Goal: Task Accomplishment & Management: Complete application form

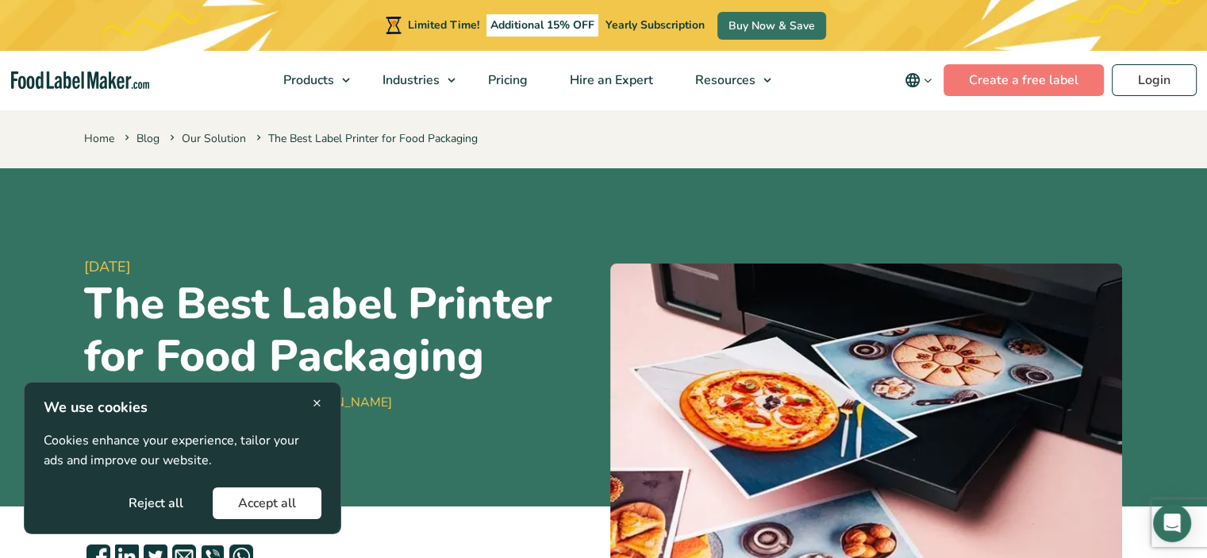
click at [276, 501] on button "Accept all" at bounding box center [267, 503] width 109 height 32
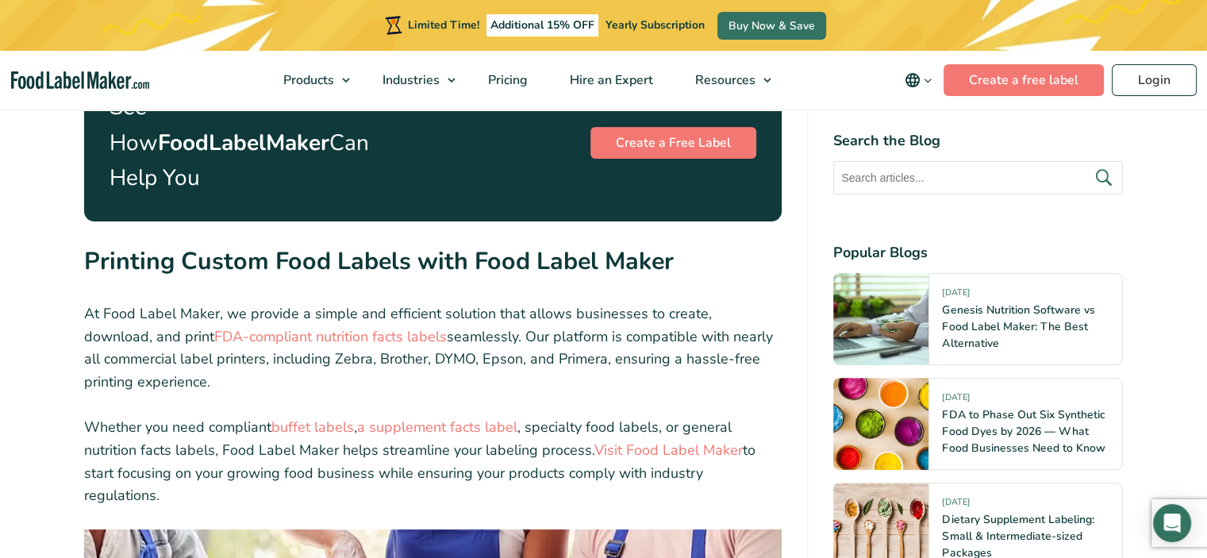
scroll to position [6135, 0]
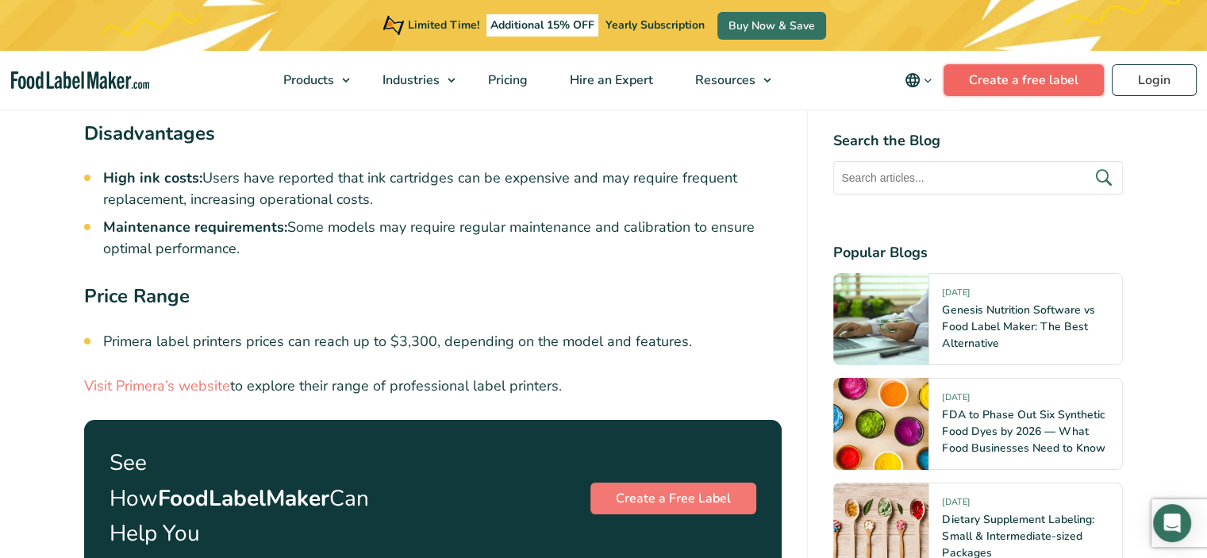
click at [1013, 76] on link "Create a free label" at bounding box center [1023, 80] width 160 height 32
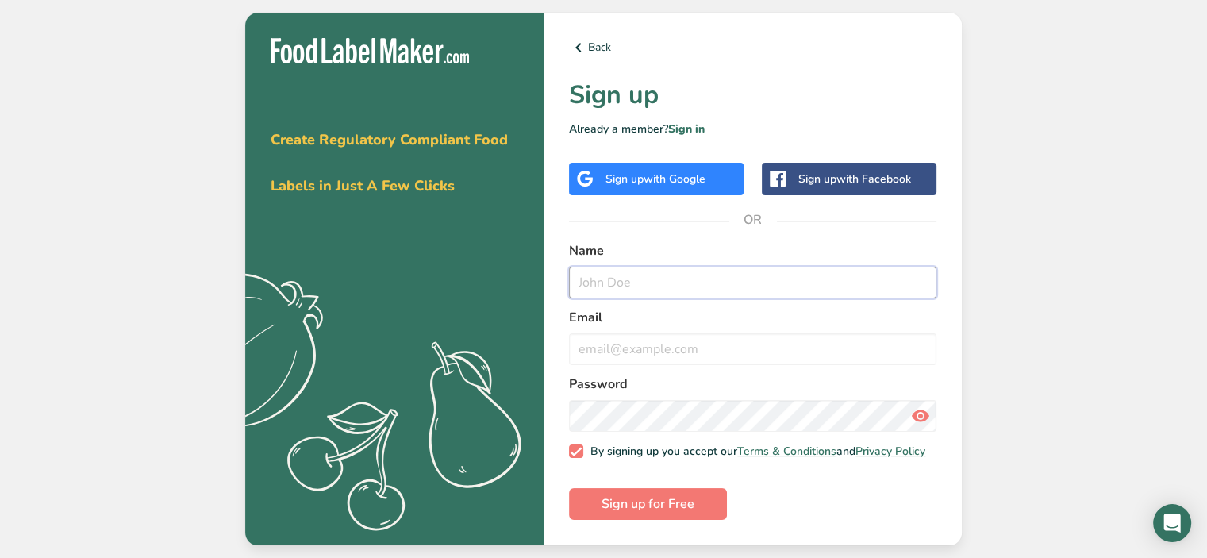
click at [659, 283] on input "text" at bounding box center [752, 283] width 367 height 32
click at [657, 171] on span "with Google" at bounding box center [674, 178] width 62 height 15
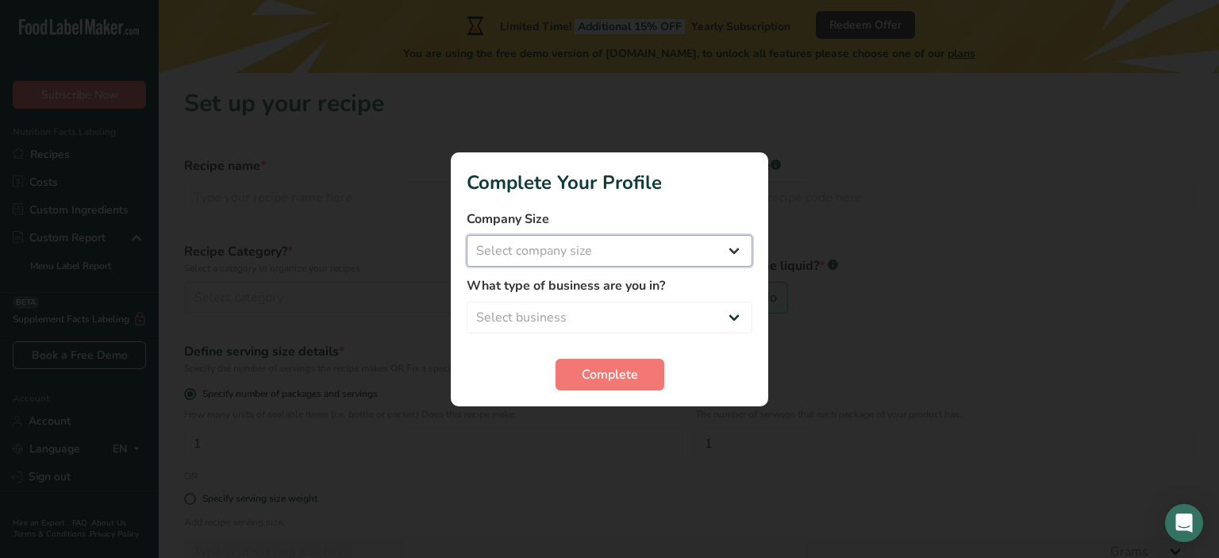
click at [720, 247] on select "Select company size Fewer than 10 Employees 10 to 50 Employees 51 to 500 Employ…" at bounding box center [610, 251] width 286 height 32
select select "1"
click at [467, 235] on select "Select company size Fewer than 10 Employees 10 to 50 Employees 51 to 500 Employ…" at bounding box center [610, 251] width 286 height 32
click at [695, 310] on select "Select business Packaged Food Manufacturer Restaurant & Cafe Bakery Meal Plans …" at bounding box center [610, 317] width 286 height 32
select select "8"
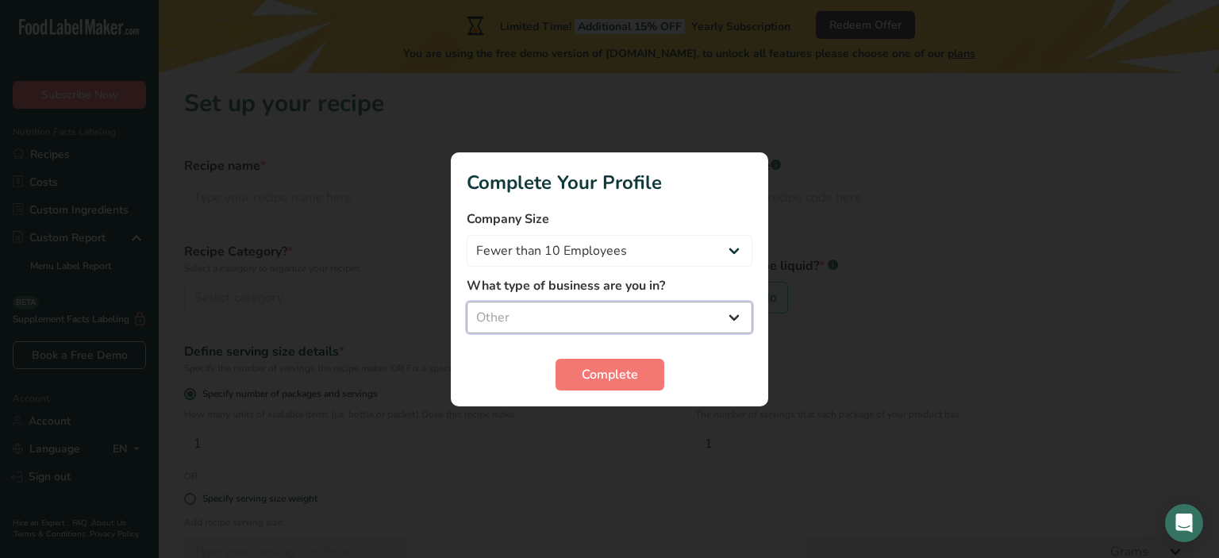
click at [467, 301] on select "Select business Packaged Food Manufacturer Restaurant & Cafe Bakery Meal Plans …" at bounding box center [610, 317] width 286 height 32
click at [614, 372] on span "Complete" at bounding box center [610, 374] width 56 height 19
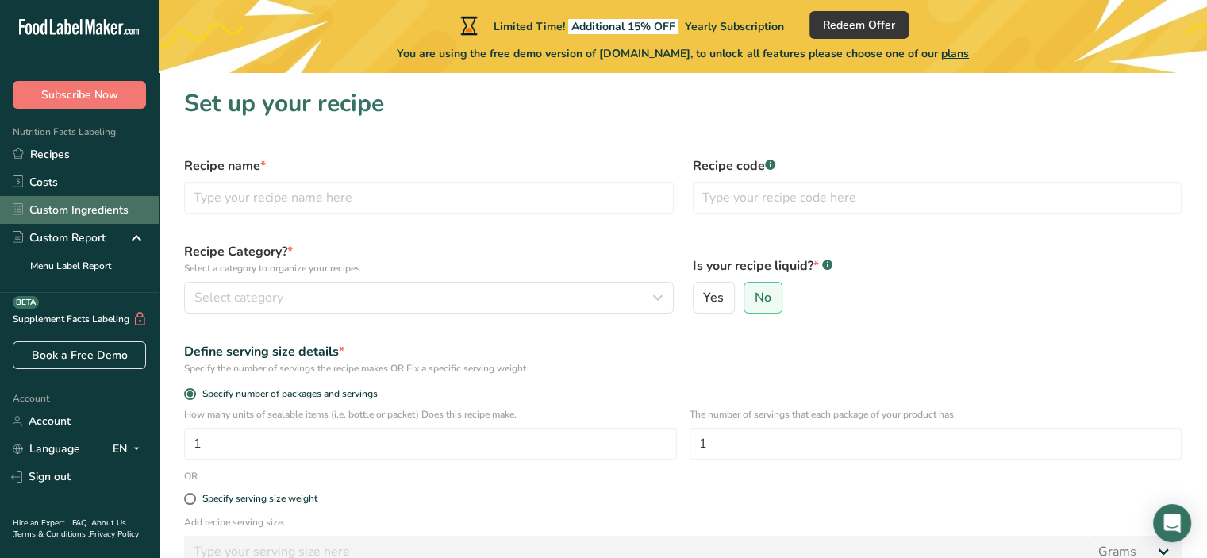
click at [88, 213] on link "Custom Ingredients" at bounding box center [79, 210] width 159 height 28
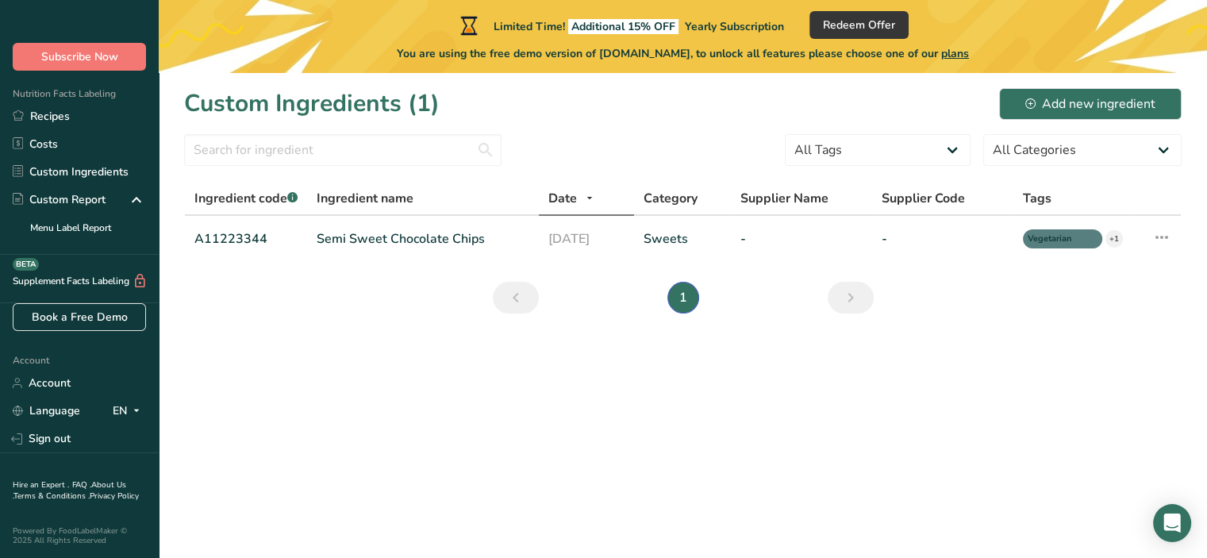
scroll to position [48, 0]
click at [85, 191] on div "Custom Report" at bounding box center [59, 199] width 93 height 17
click at [77, 424] on link "Sign out" at bounding box center [79, 438] width 159 height 28
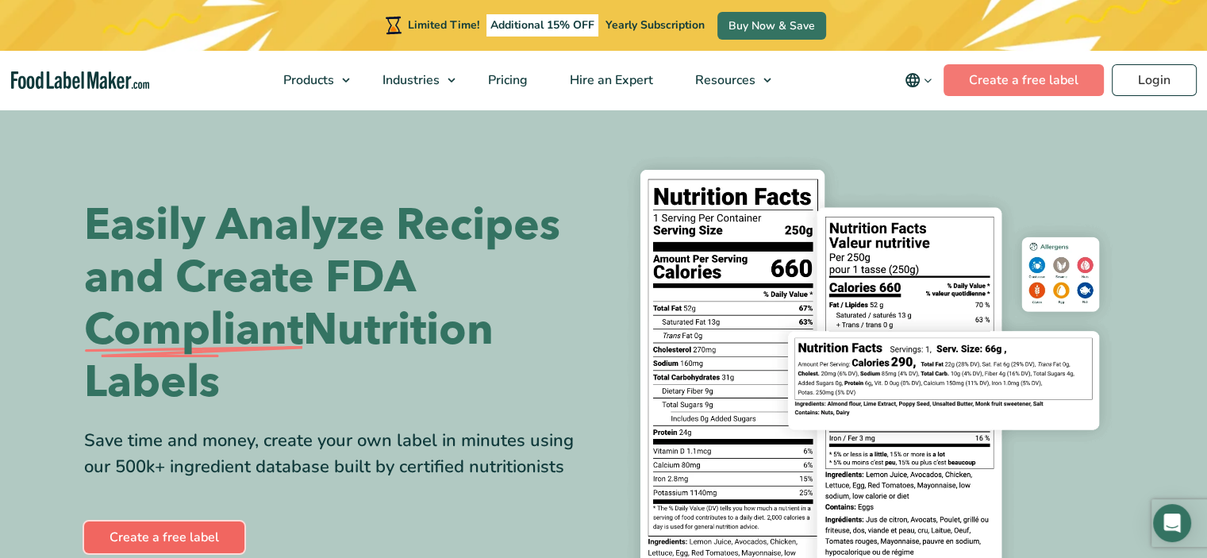
click at [163, 536] on link "Create a free label" at bounding box center [164, 537] width 160 height 32
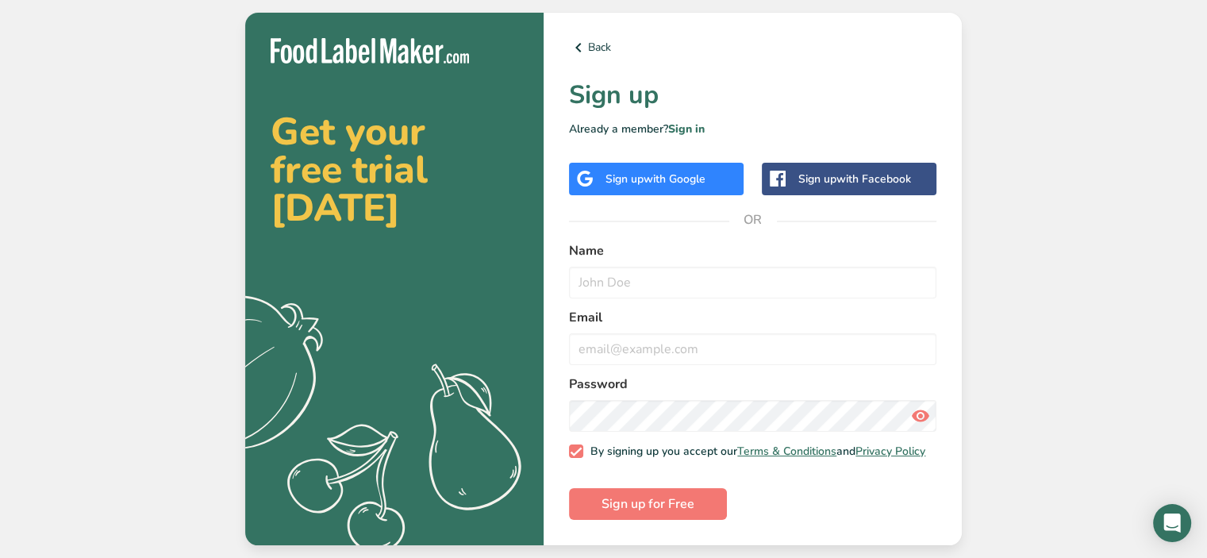
click at [654, 175] on span "with Google" at bounding box center [674, 178] width 62 height 15
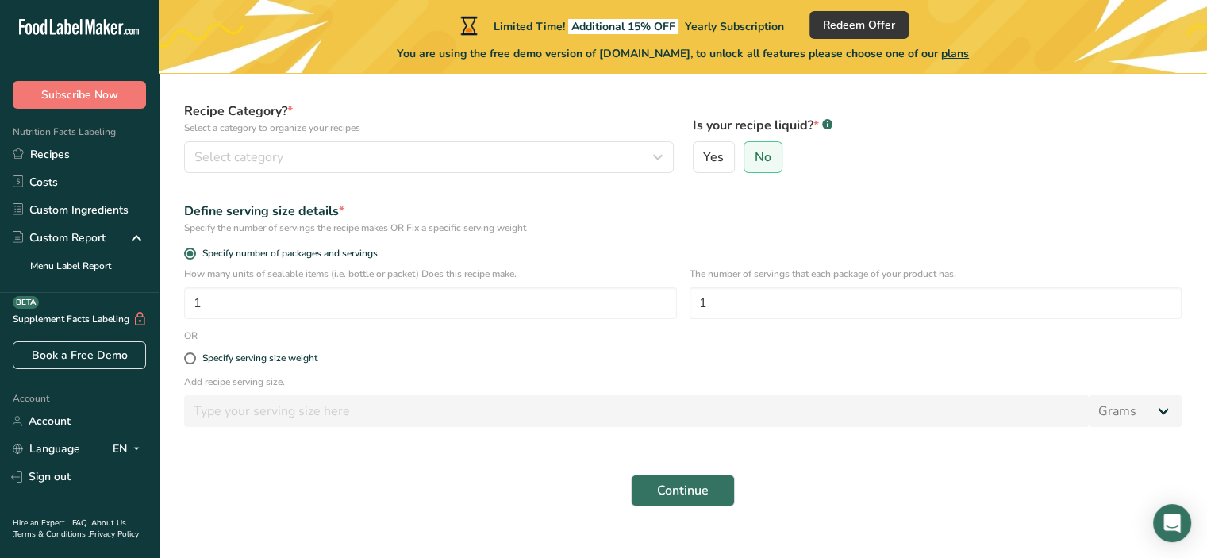
scroll to position [165, 0]
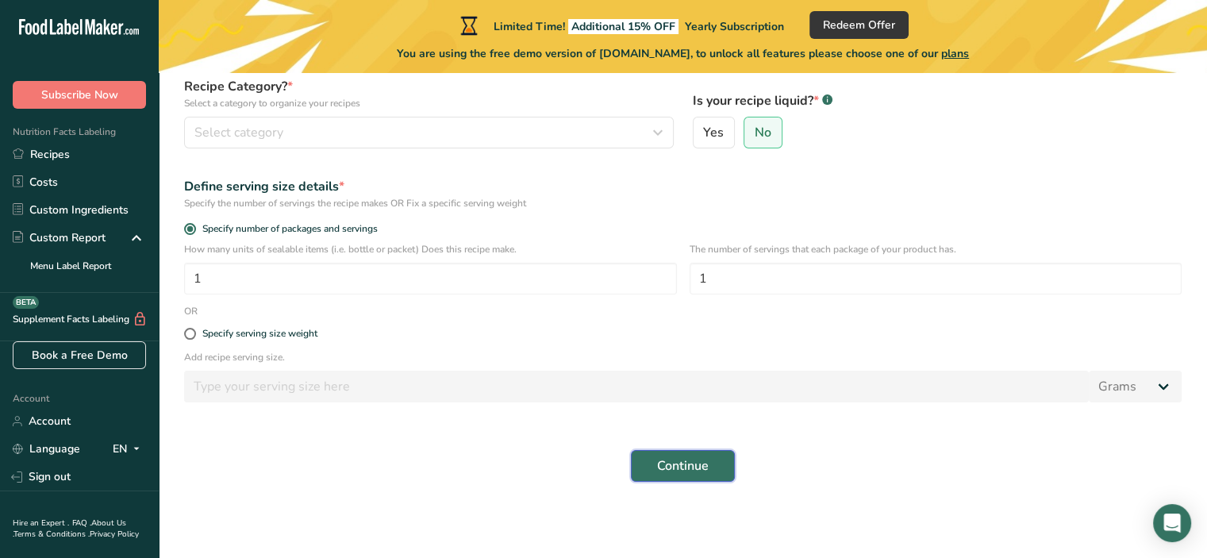
click at [700, 463] on span "Continue" at bounding box center [683, 465] width 52 height 19
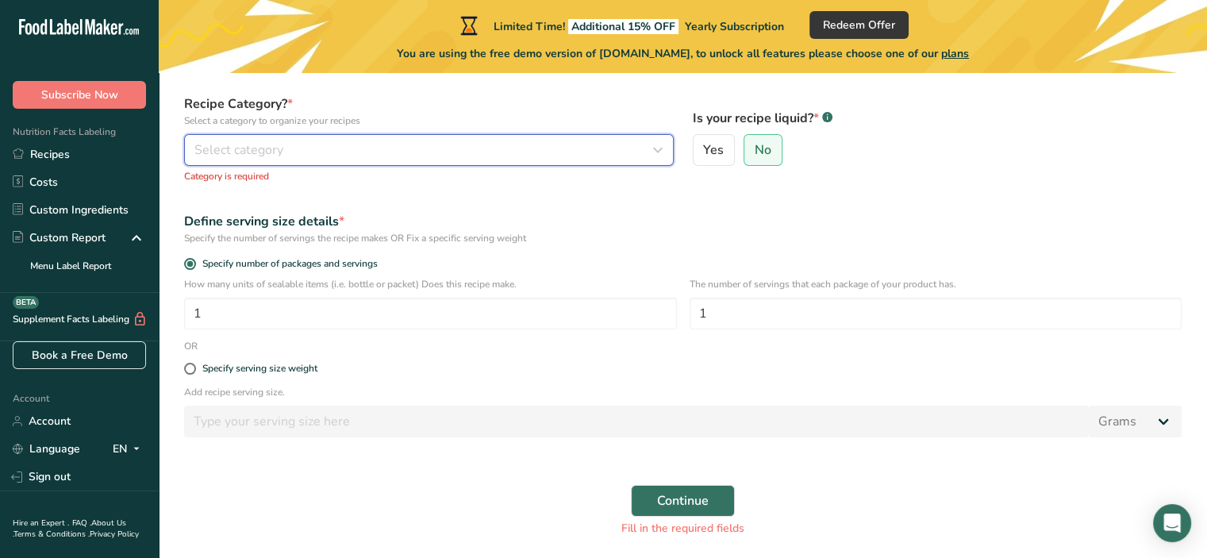
click at [652, 142] on icon "button" at bounding box center [657, 150] width 19 height 29
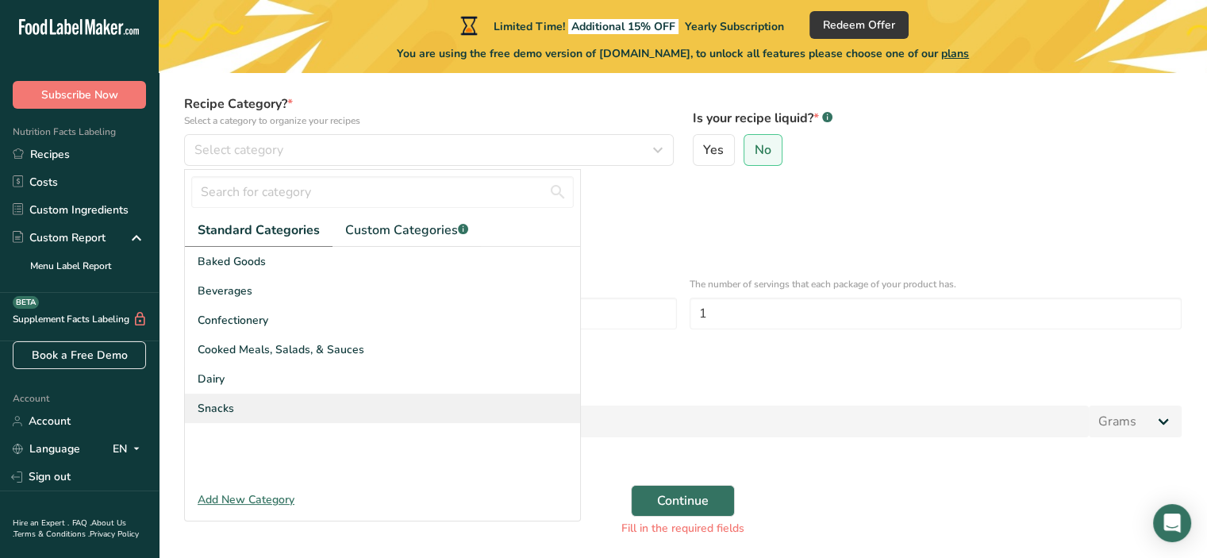
click at [351, 412] on div "Snacks" at bounding box center [382, 408] width 395 height 29
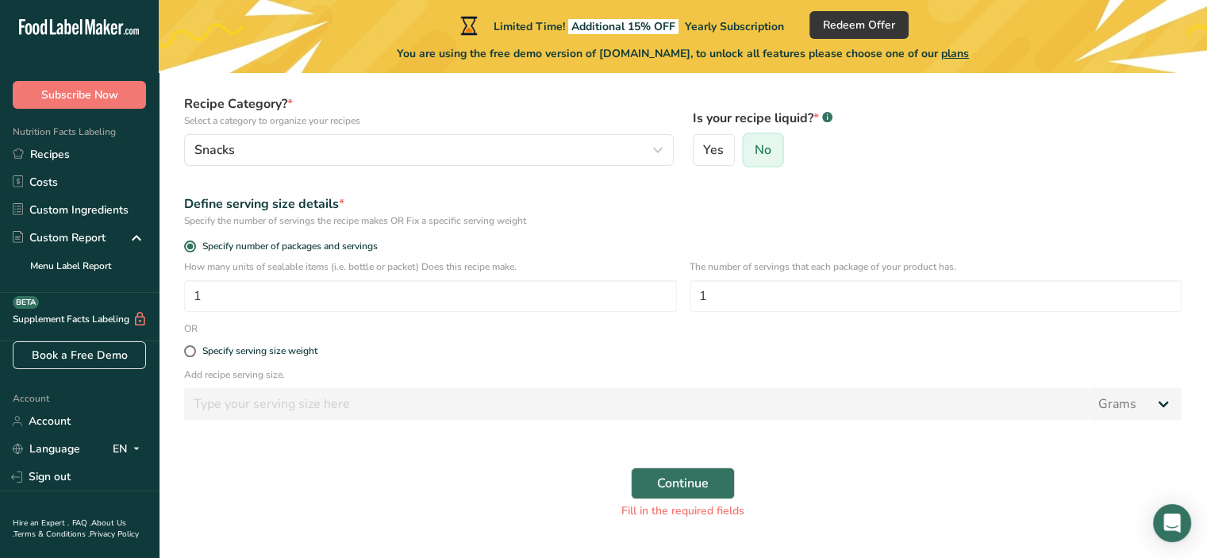
click at [751, 148] on input "No" at bounding box center [749, 150] width 10 height 10
click at [196, 350] on span "Specify serving size weight" at bounding box center [256, 351] width 121 height 12
click at [194, 350] on input "Specify serving size weight" at bounding box center [189, 351] width 10 height 10
radio input "true"
radio input "false"
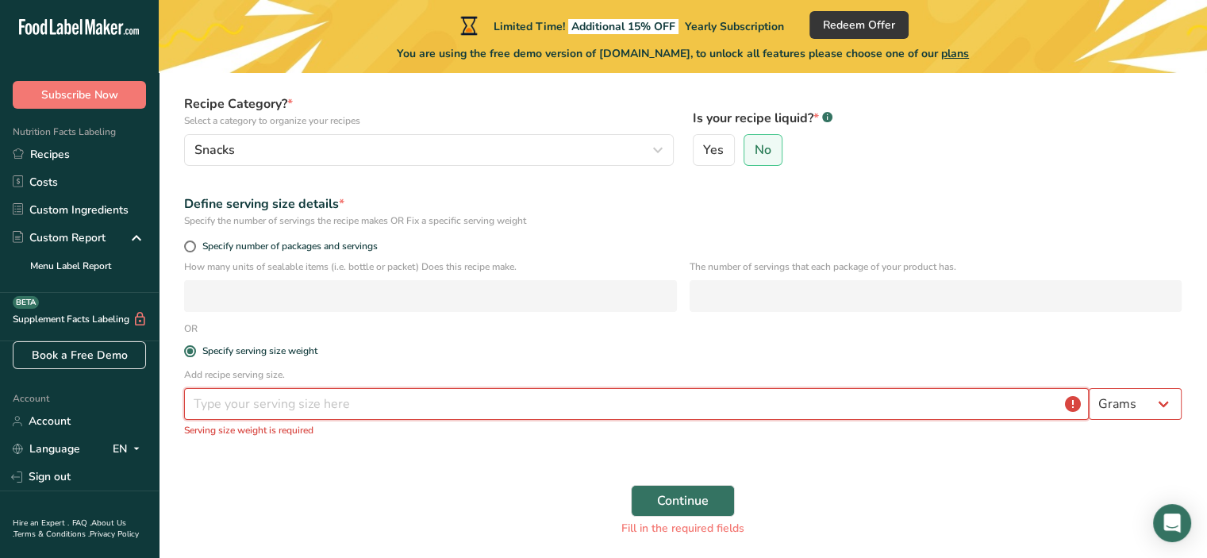
click at [600, 415] on input "number" at bounding box center [636, 404] width 904 height 32
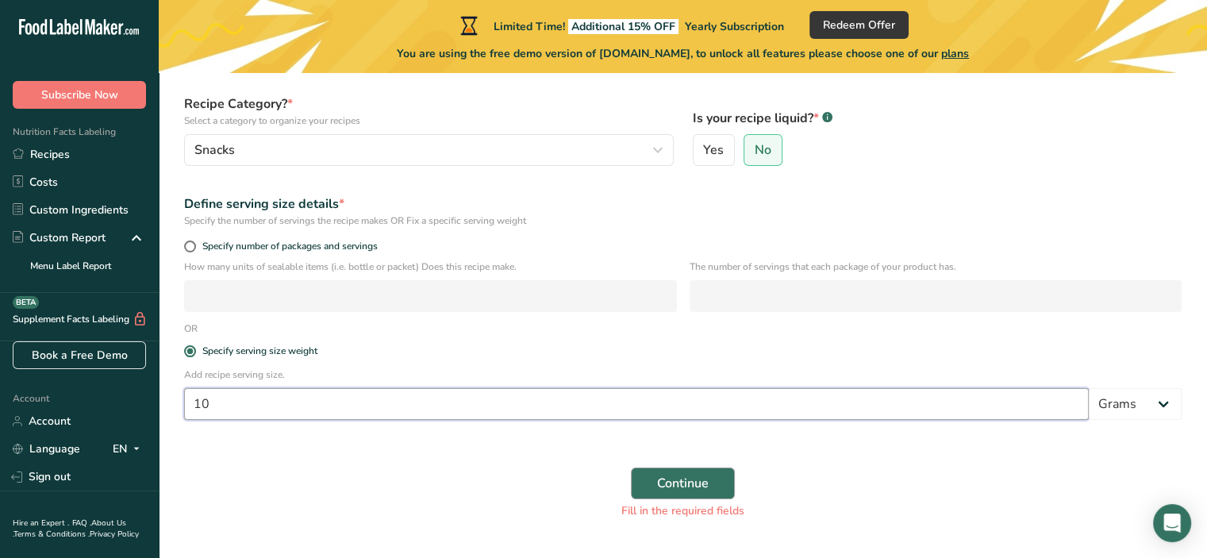
type input "10"
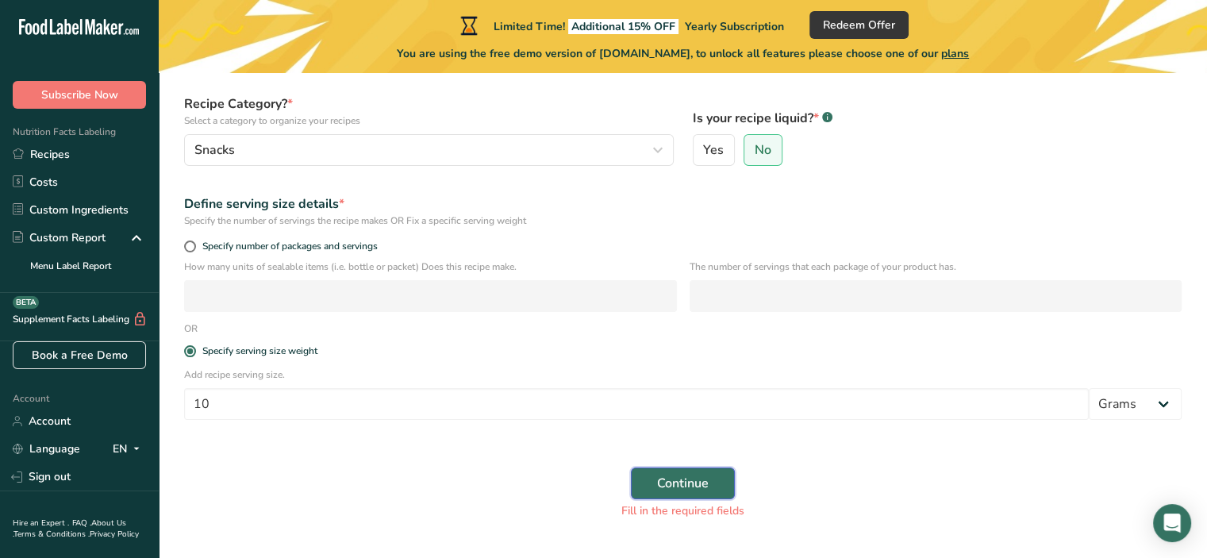
click at [700, 475] on span "Continue" at bounding box center [683, 483] width 52 height 19
click at [686, 479] on span "Continue" at bounding box center [683, 483] width 52 height 19
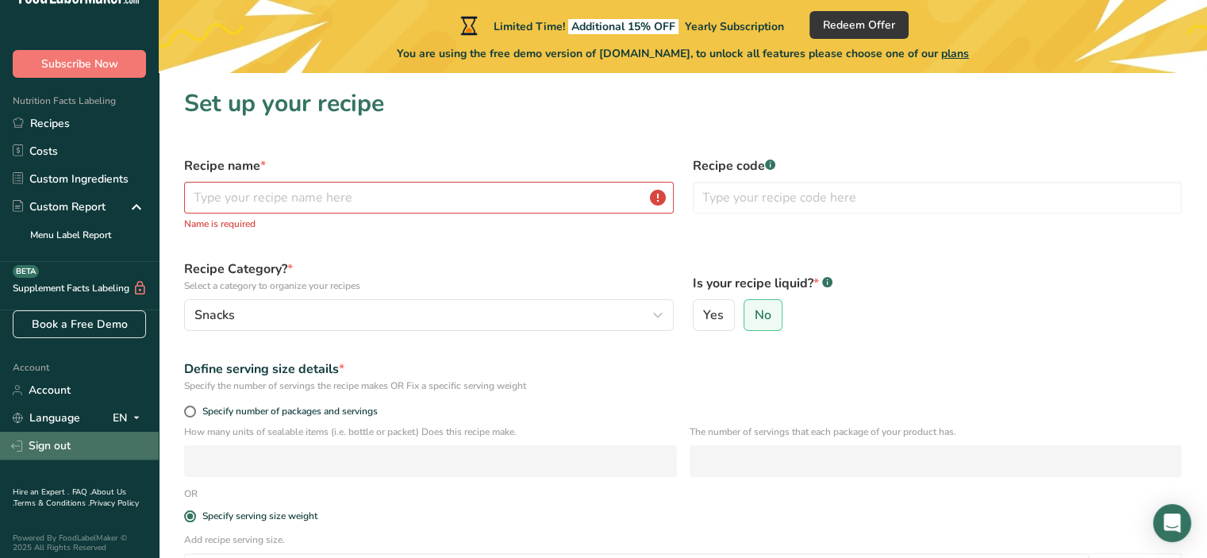
scroll to position [48, 0]
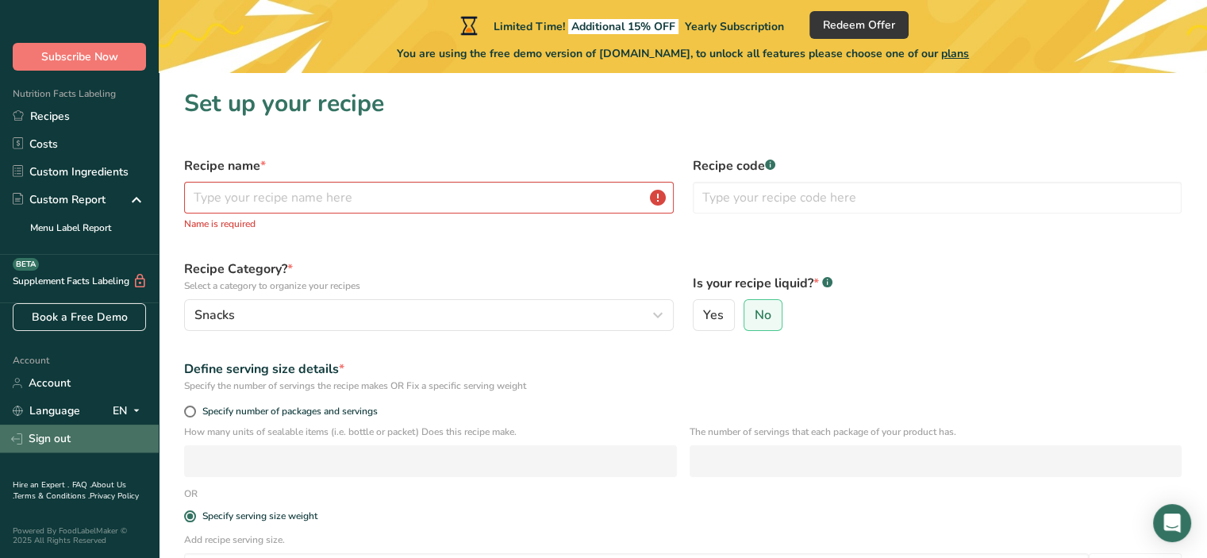
click at [55, 432] on link "Sign out" at bounding box center [79, 438] width 159 height 28
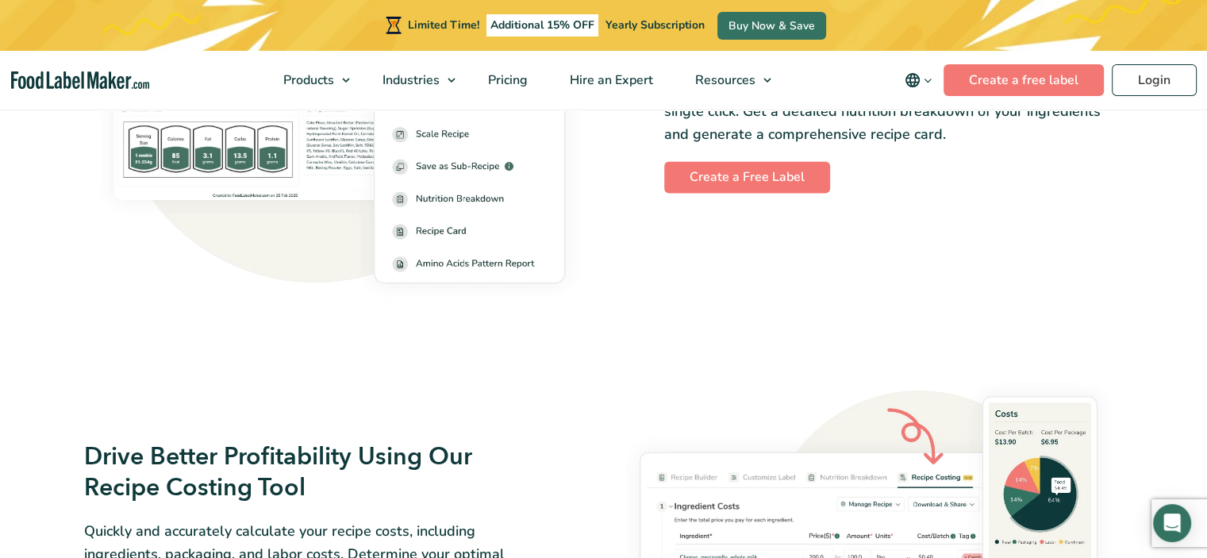
scroll to position [2539, 0]
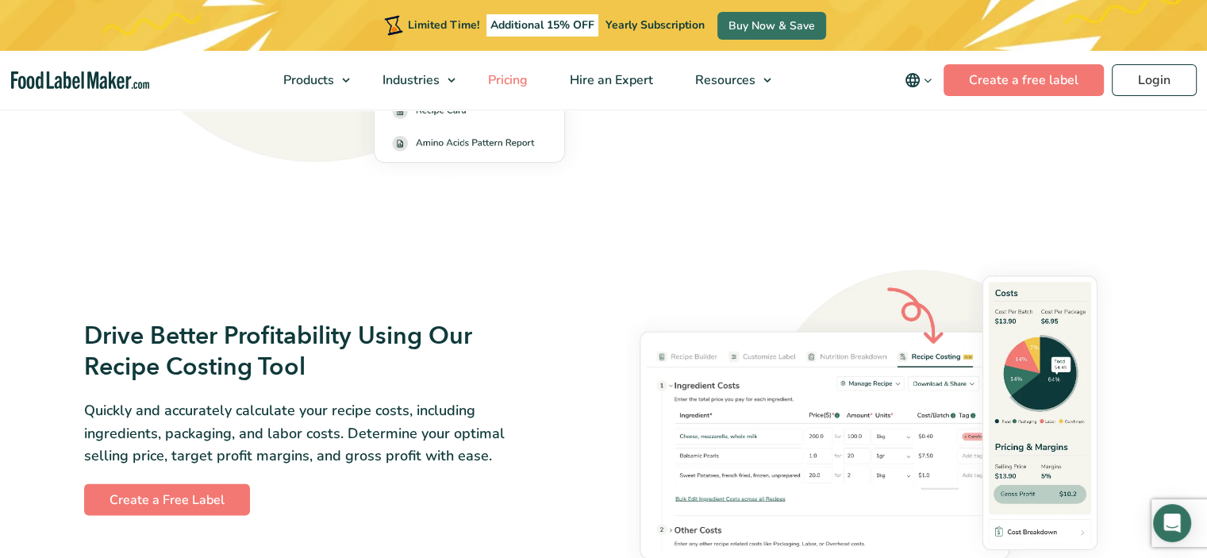
click at [508, 79] on span "Pricing" at bounding box center [506, 79] width 46 height 17
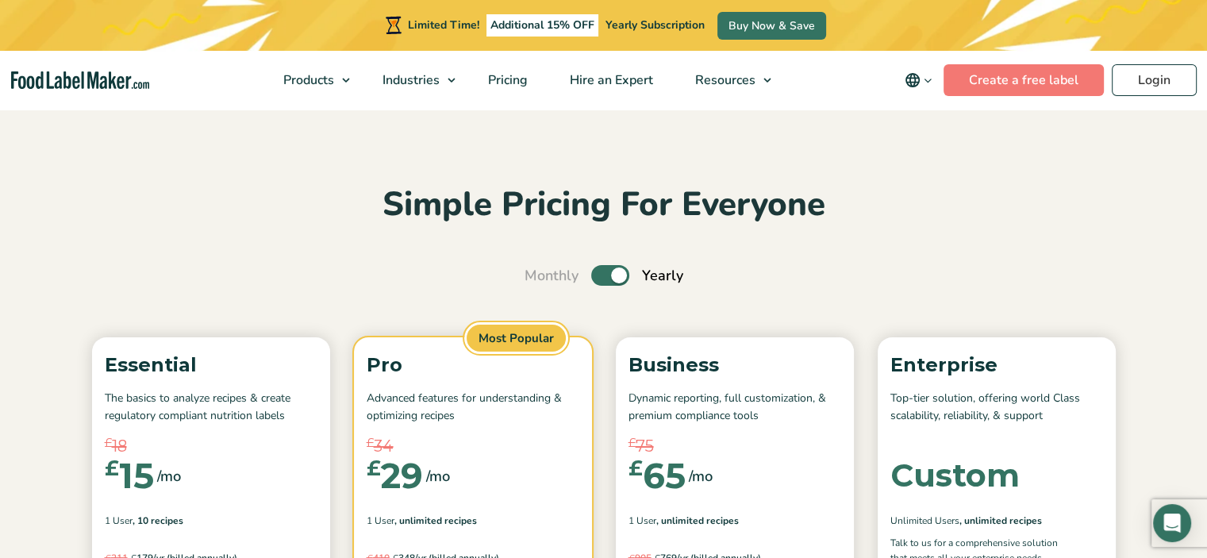
click at [605, 278] on label "Toggle" at bounding box center [610, 275] width 38 height 21
click at [538, 278] on input "Toggle" at bounding box center [533, 276] width 10 height 10
checkbox input "false"
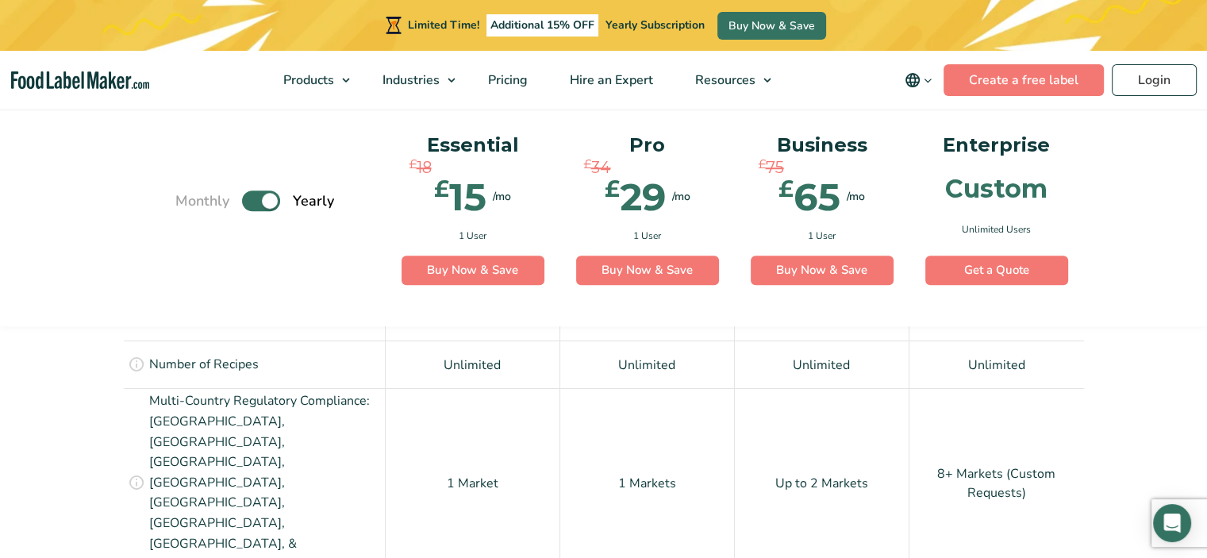
scroll to position [1243, 0]
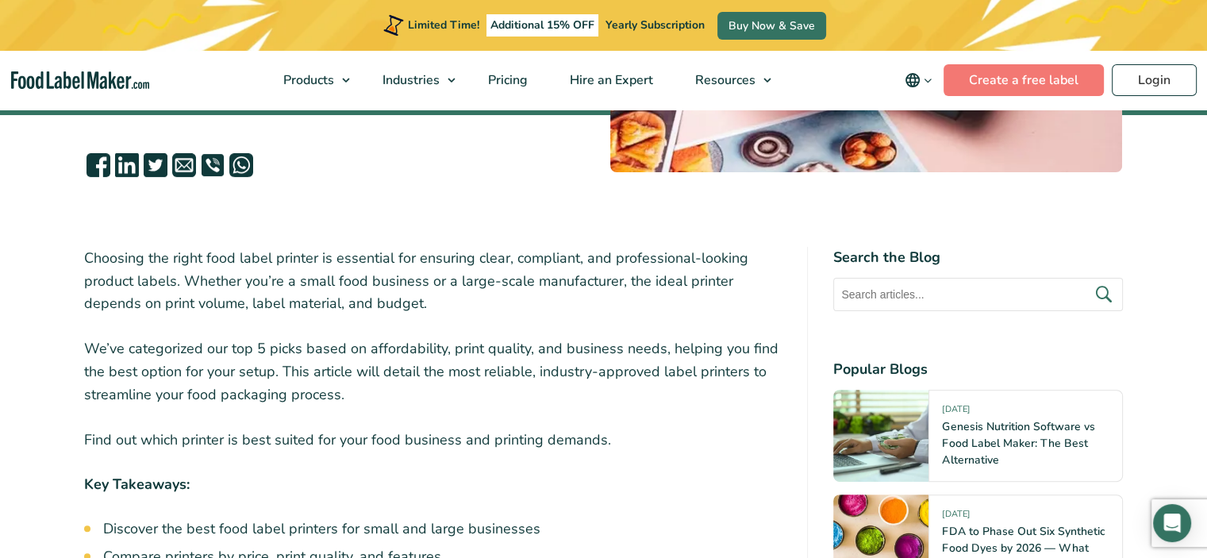
scroll to position [423, 0]
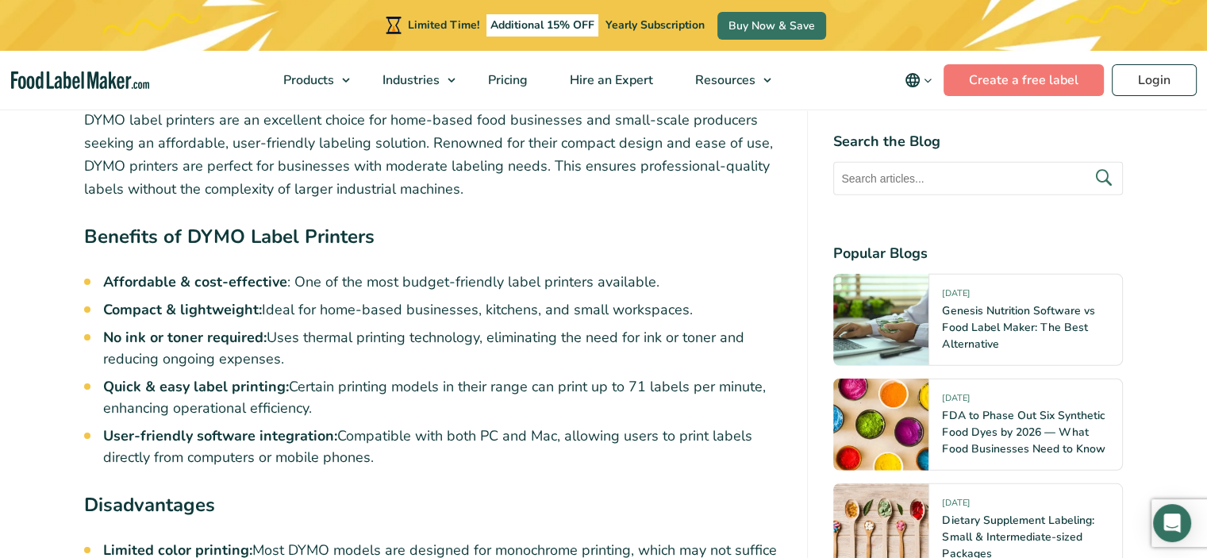
scroll to position [4443, 0]
